Goal: Contribute content: Add original content to the website for others to see

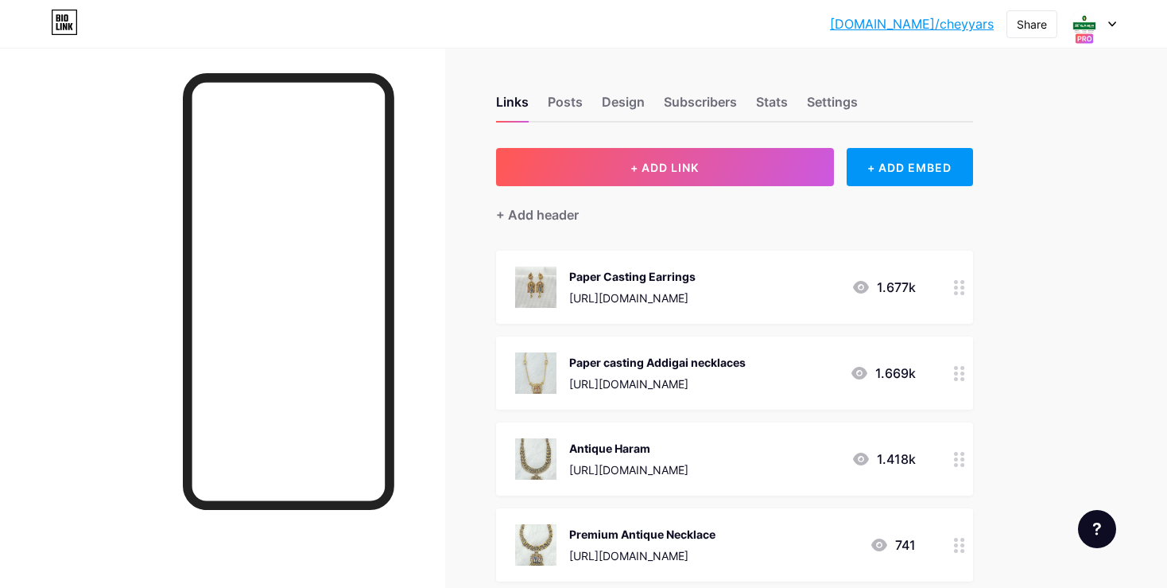
click at [953, 288] on div at bounding box center [959, 287] width 27 height 73
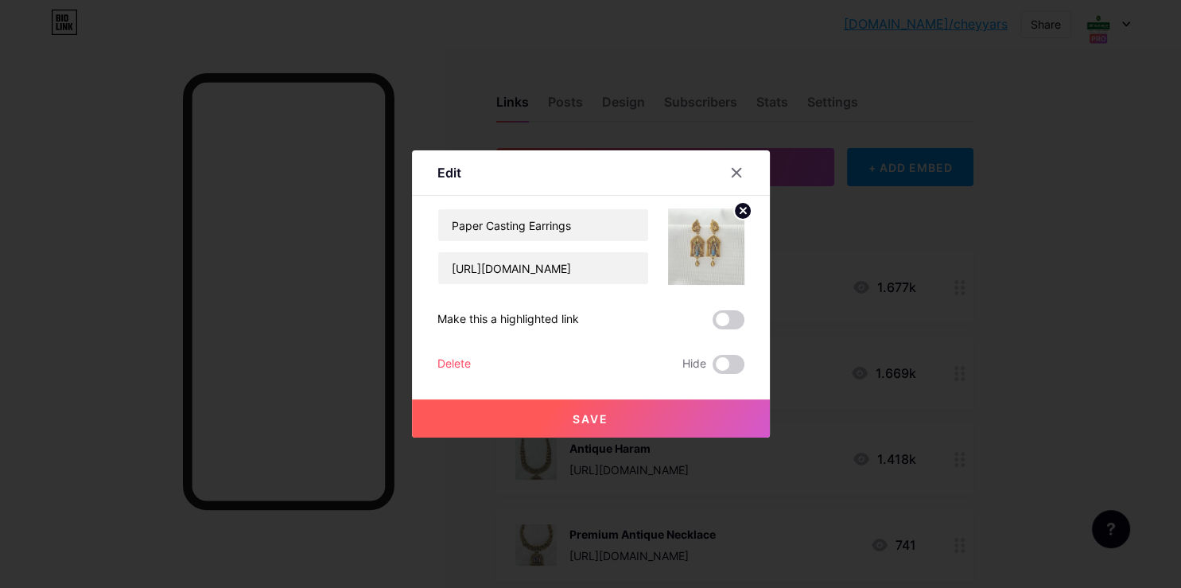
click at [736, 211] on circle at bounding box center [742, 210] width 17 height 17
click at [705, 237] on icon at bounding box center [703, 238] width 16 height 5
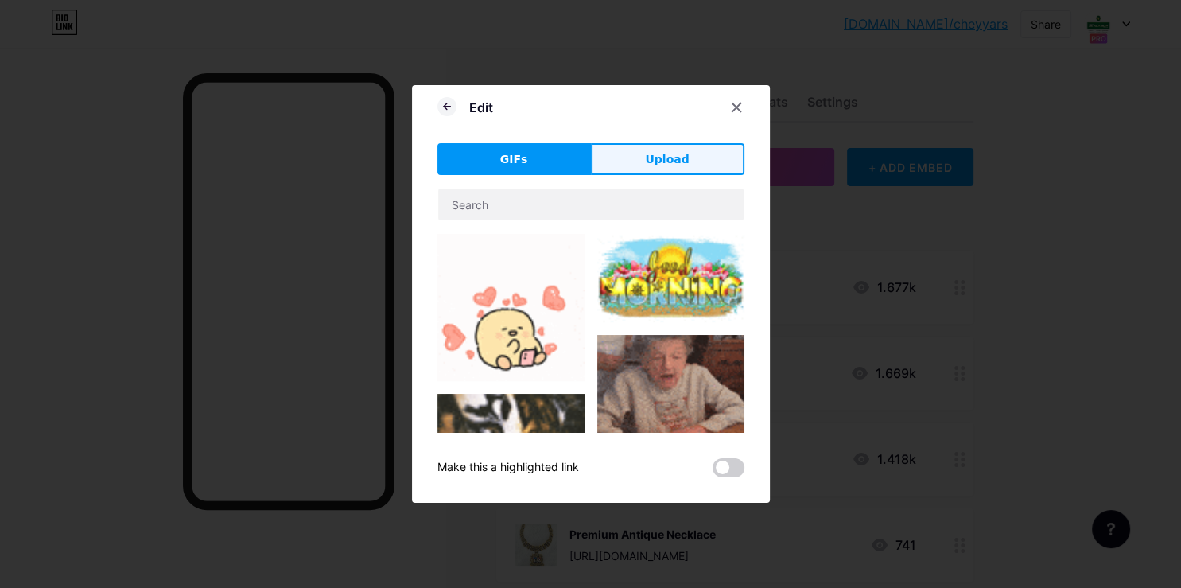
click at [685, 171] on button "Upload" at bounding box center [667, 159] width 153 height 32
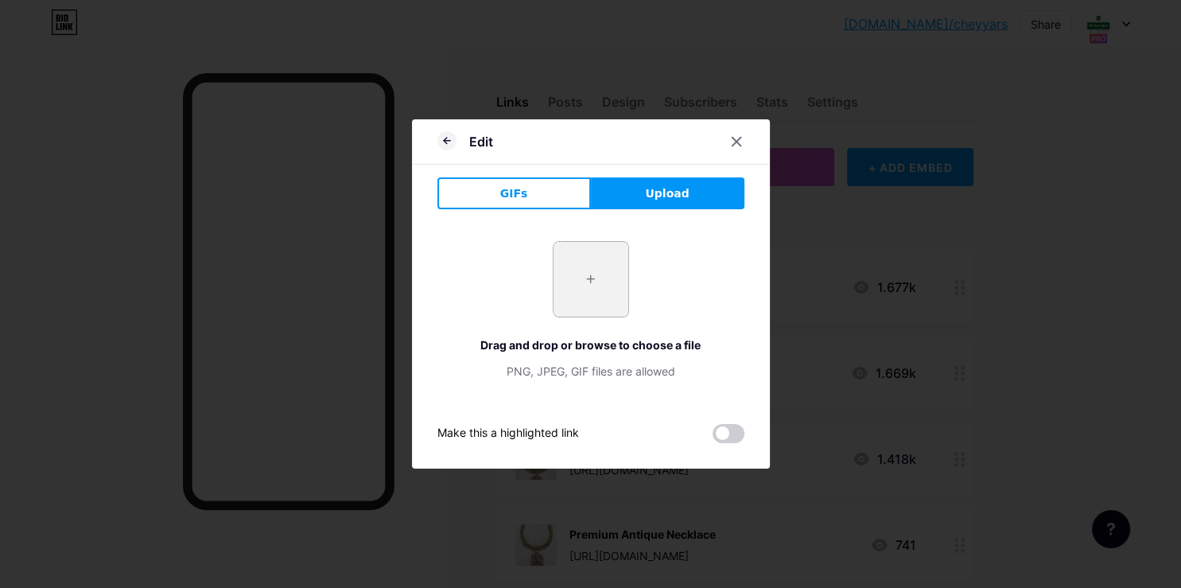
click at [606, 276] on input "file" at bounding box center [590, 279] width 75 height 75
type input "C:\fakepath\-O_1KIQlU9Ukwh_dXUC7.jpg"
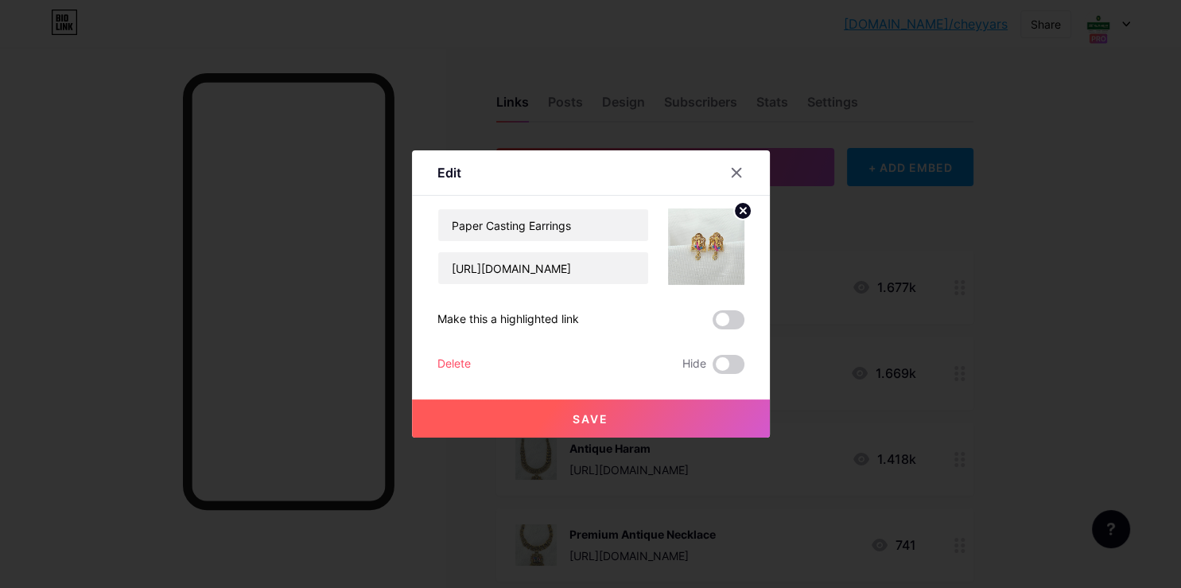
click at [643, 421] on button "Save" at bounding box center [591, 418] width 358 height 38
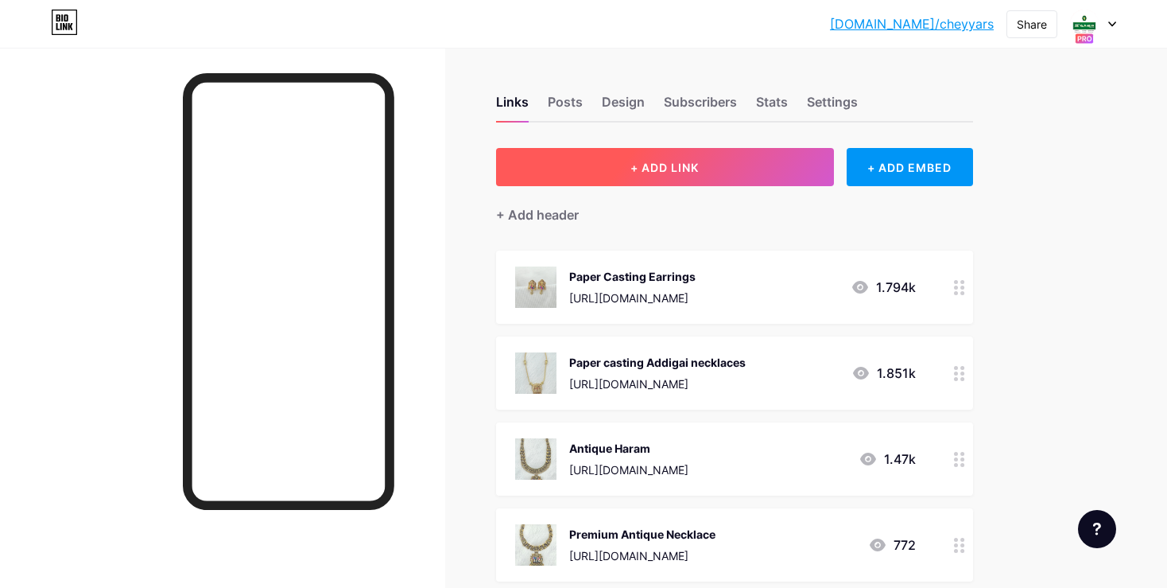
click at [682, 167] on span "+ ADD LINK" at bounding box center [665, 168] width 68 height 14
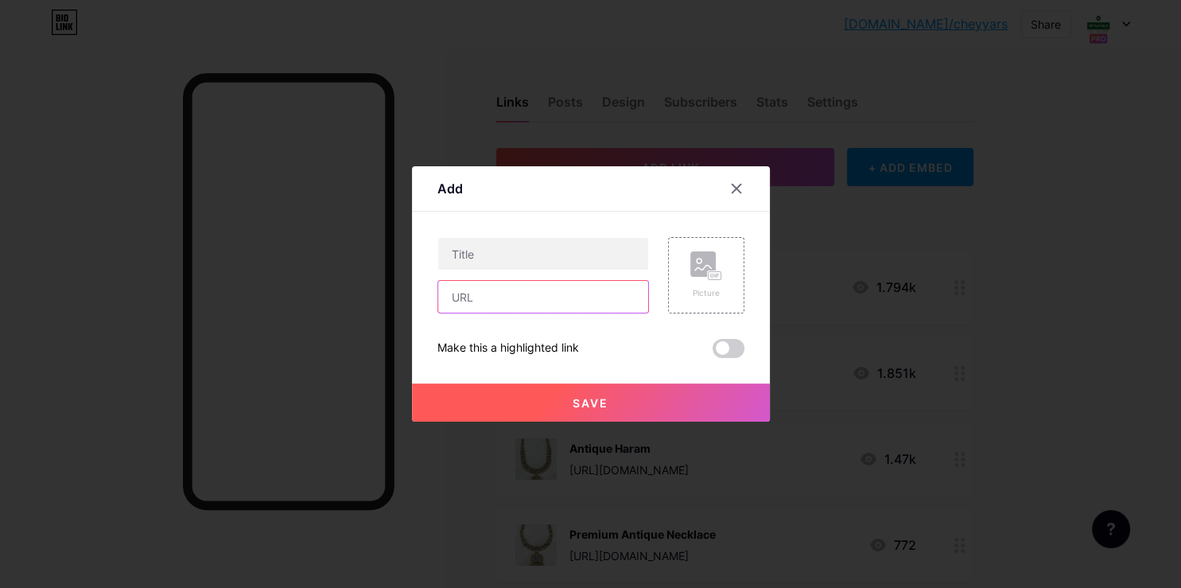
click at [501, 308] on input "text" at bounding box center [543, 297] width 210 height 32
click at [474, 294] on input "text" at bounding box center [543, 297] width 210 height 32
paste input "[URL][DOMAIN_NAME]"
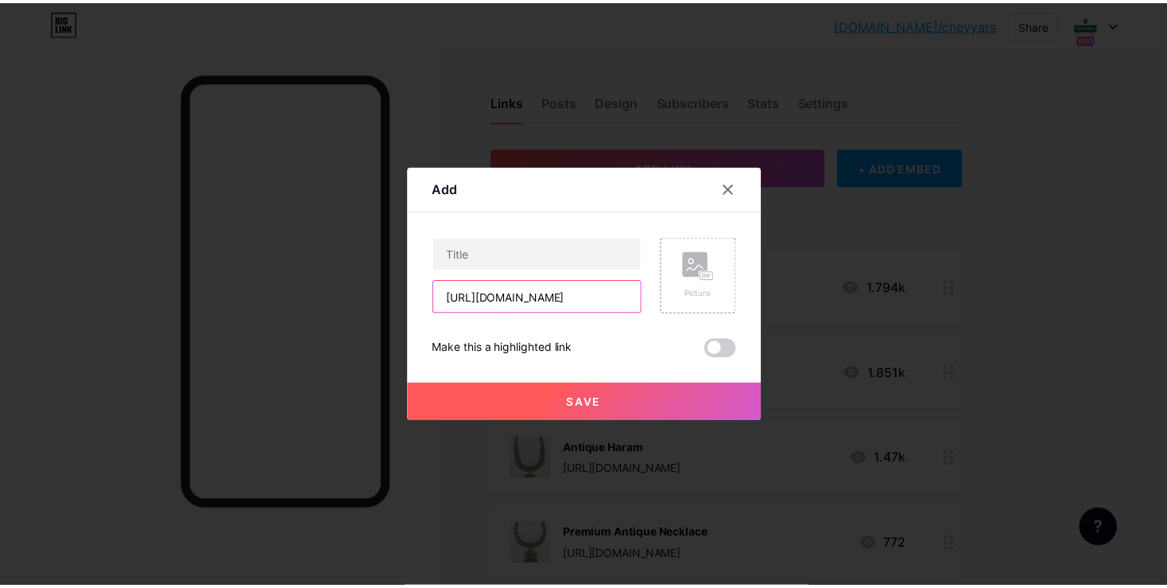
scroll to position [0, 251]
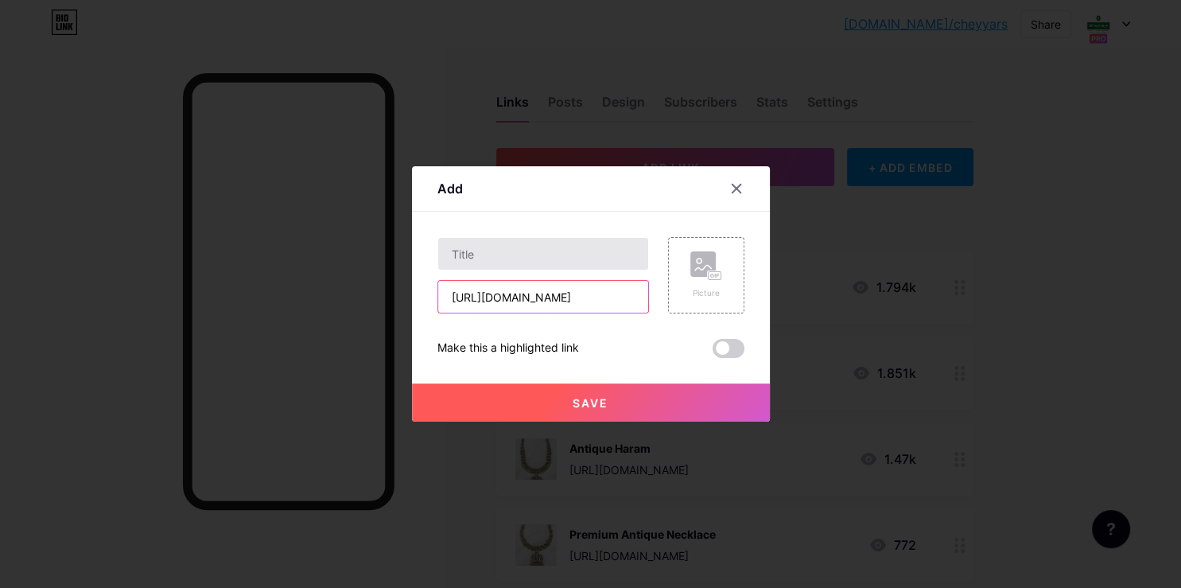
type input "[URL][DOMAIN_NAME]"
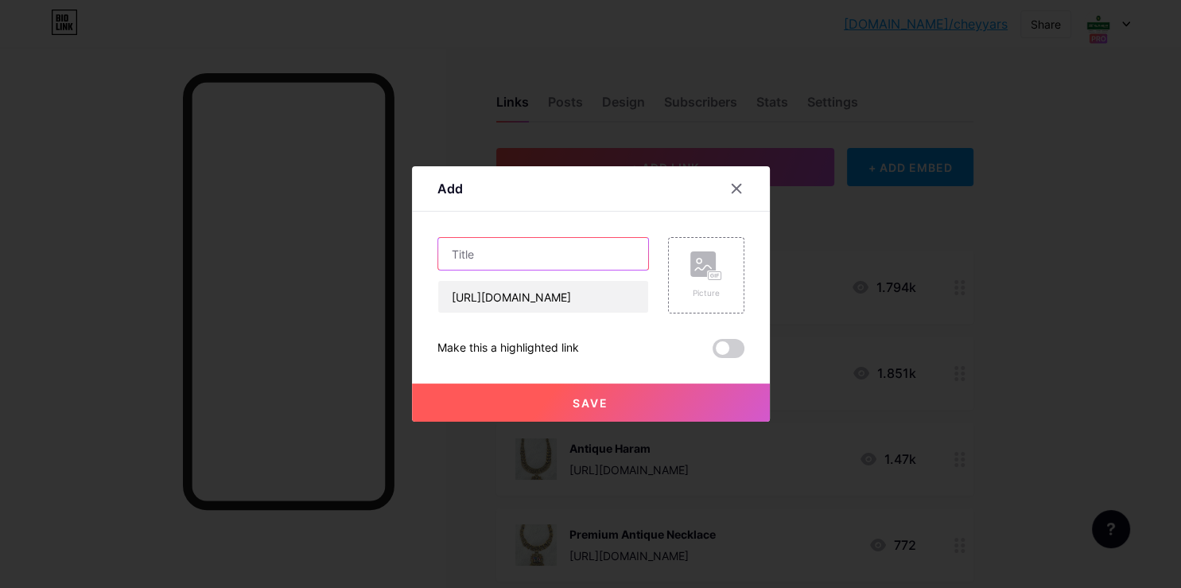
click at [517, 244] on input "text" at bounding box center [543, 254] width 210 height 32
type input "Gold Coin"
click at [670, 304] on div "Picture" at bounding box center [706, 275] width 76 height 76
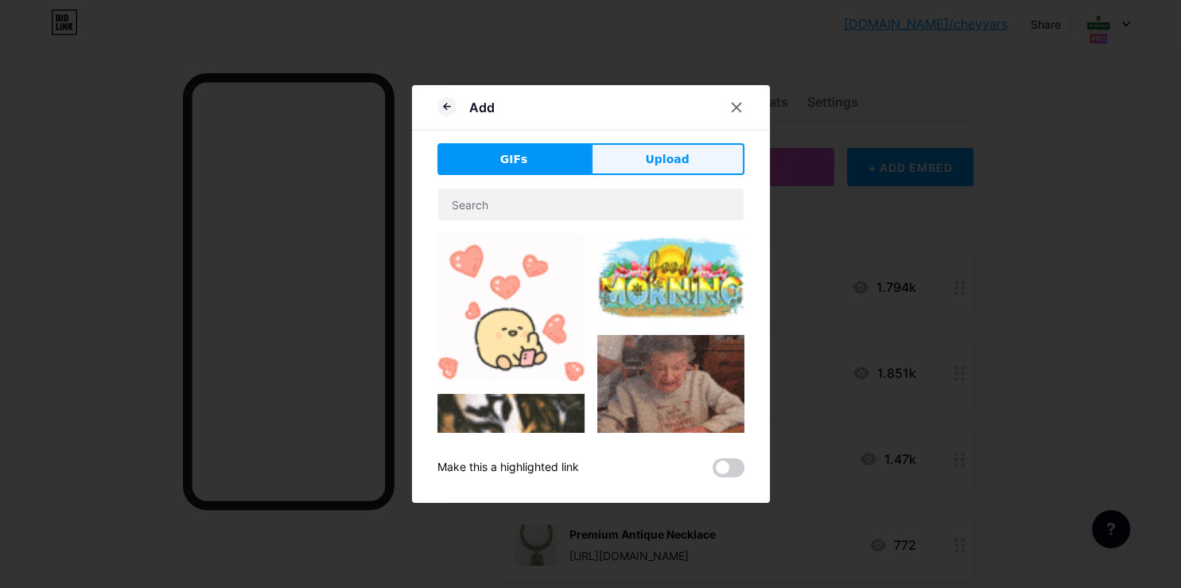
click at [693, 165] on button "Upload" at bounding box center [667, 159] width 153 height 32
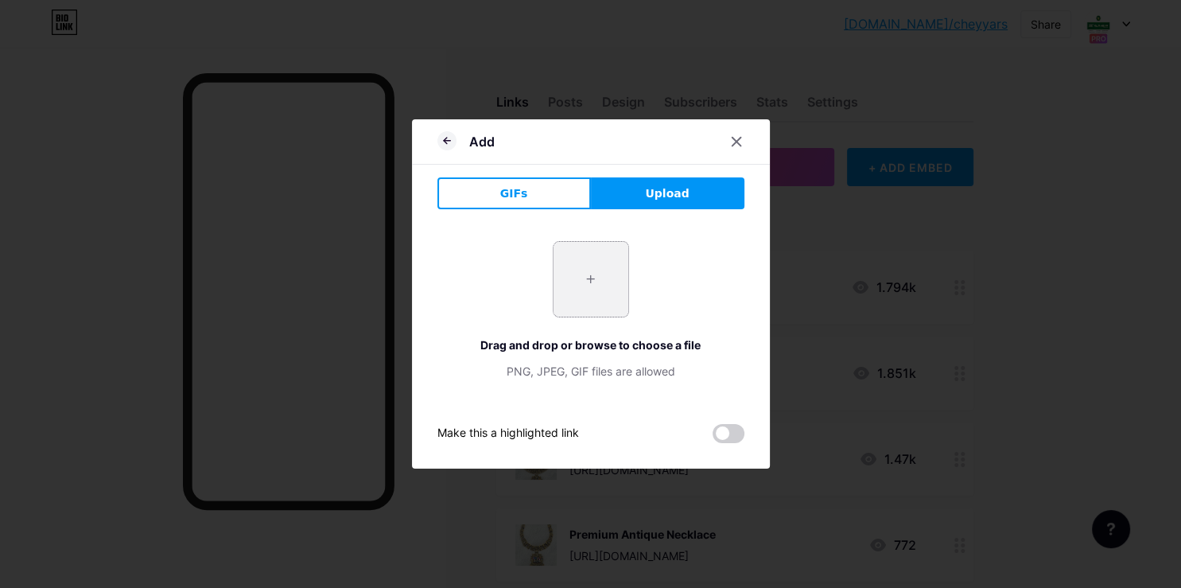
click at [581, 283] on input "file" at bounding box center [590, 279] width 75 height 75
type input "C:\fakepath\-OZyG3-ASwzDG8AIEZ-R.jpg"
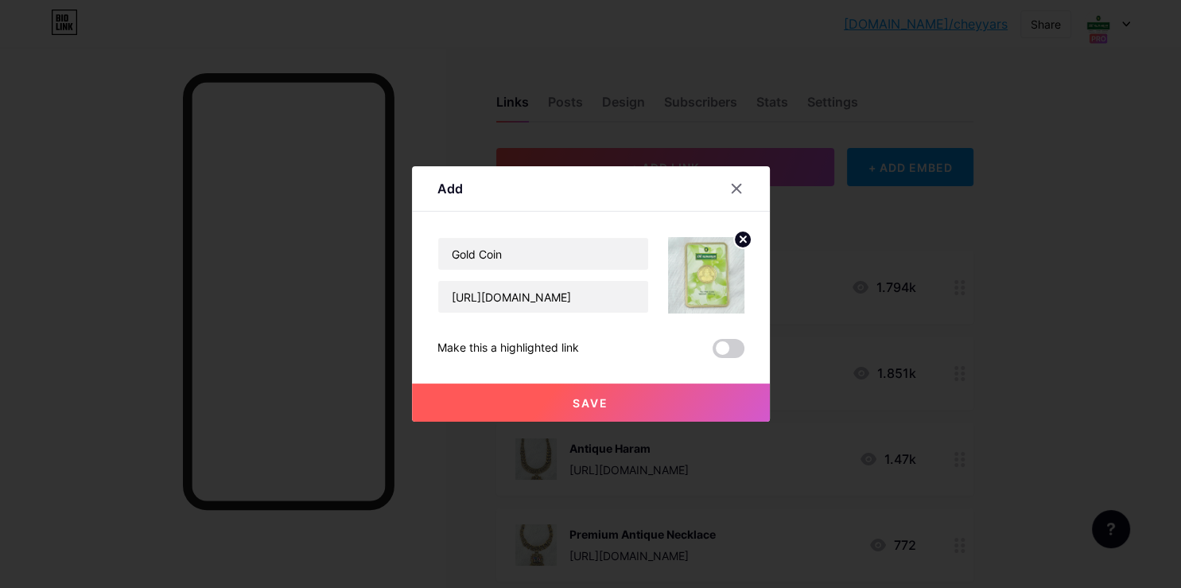
click at [642, 408] on button "Save" at bounding box center [591, 402] width 358 height 38
